Goal: Find specific page/section: Find specific page/section

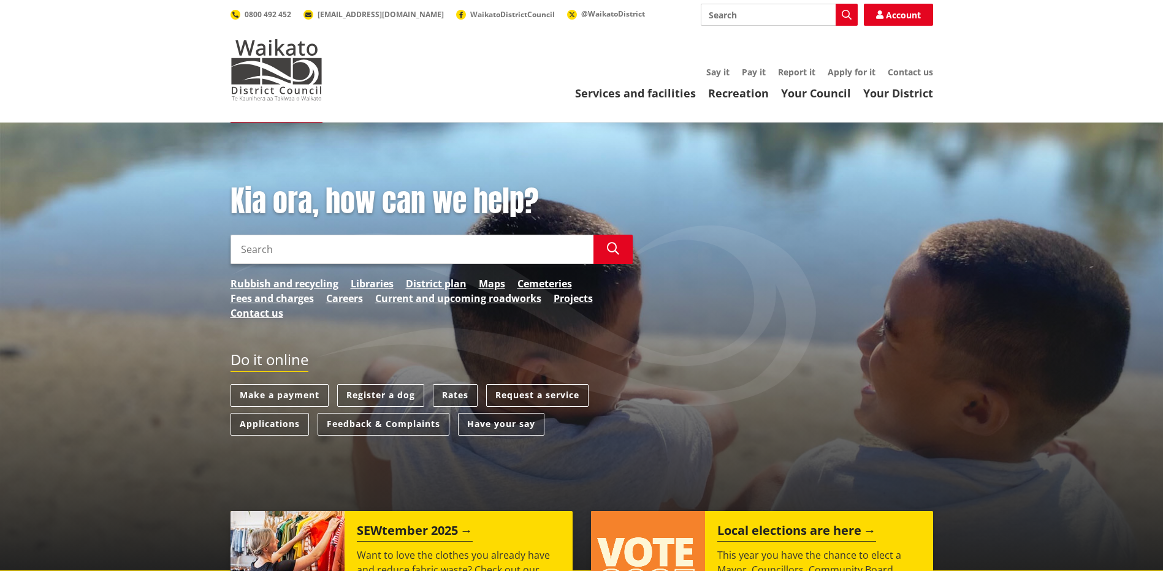
click at [458, 394] on link "Rates" at bounding box center [455, 395] width 45 height 23
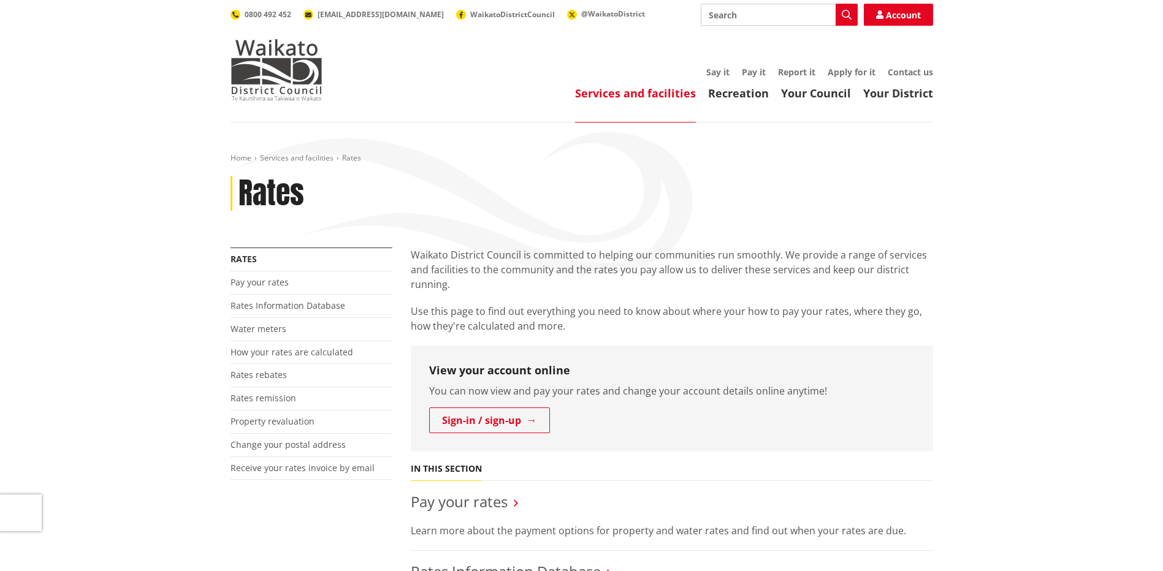
scroll to position [184, 0]
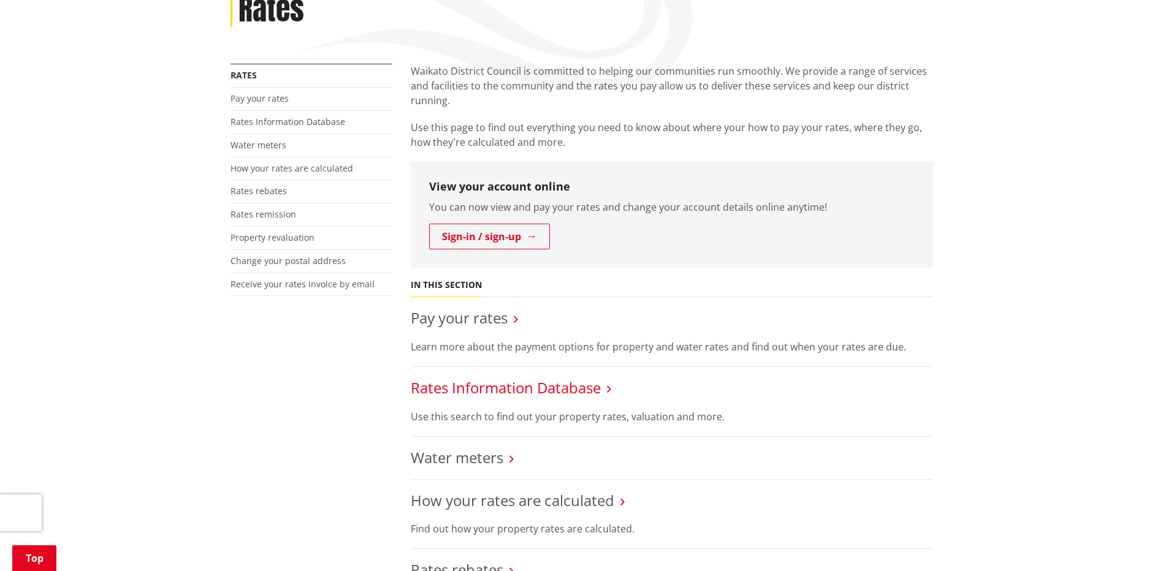
click at [493, 386] on link "Rates Information Database" at bounding box center [506, 388] width 190 height 20
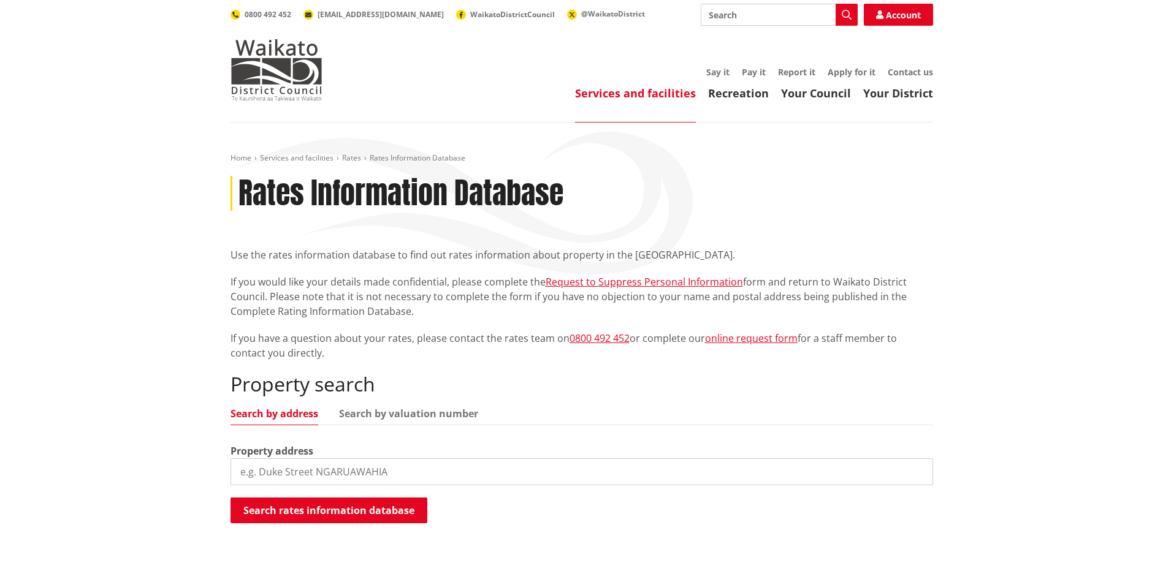
click at [356, 471] on input "search" at bounding box center [581, 471] width 702 height 27
type input "43 paetai road"
click at [368, 510] on button "Search rates information database" at bounding box center [328, 511] width 197 height 26
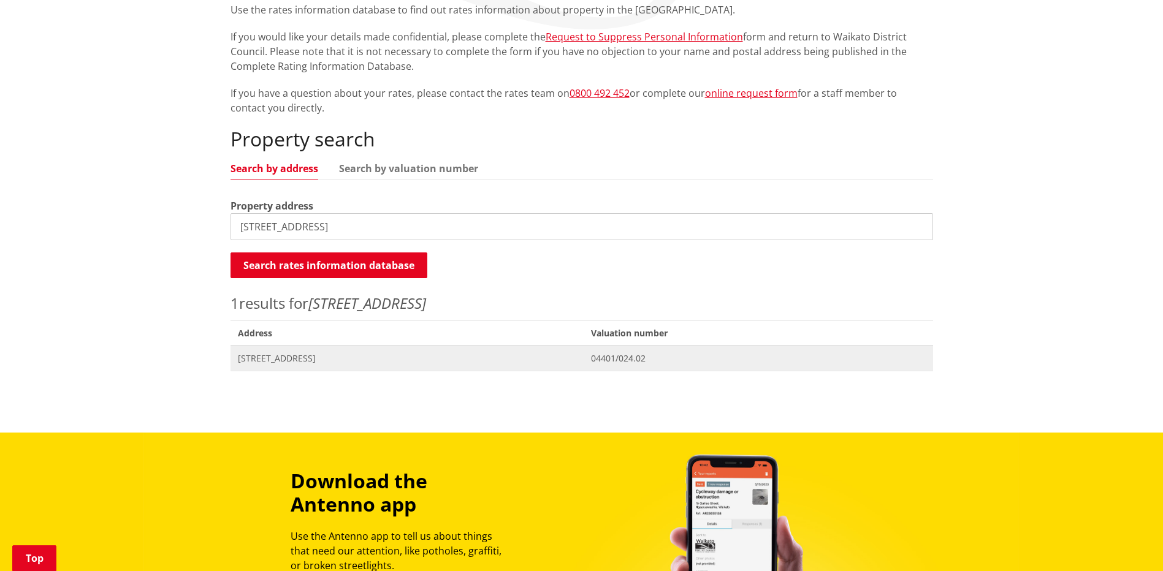
click at [302, 356] on span "43 Paetai Road OHINEWAI" at bounding box center [407, 358] width 339 height 12
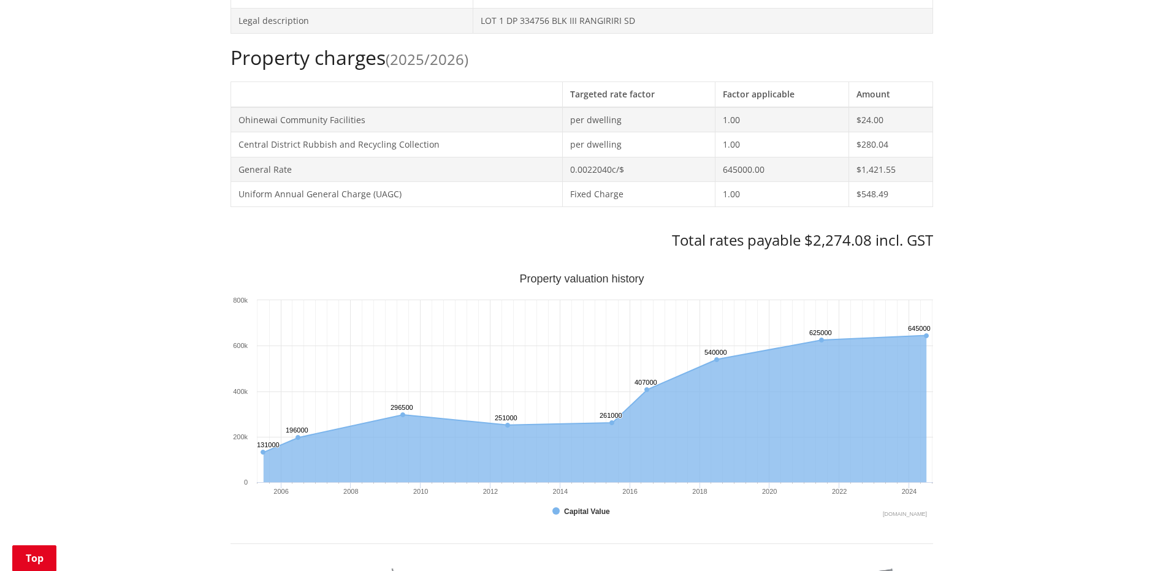
scroll to position [245, 0]
